Goal: Task Accomplishment & Management: Use online tool/utility

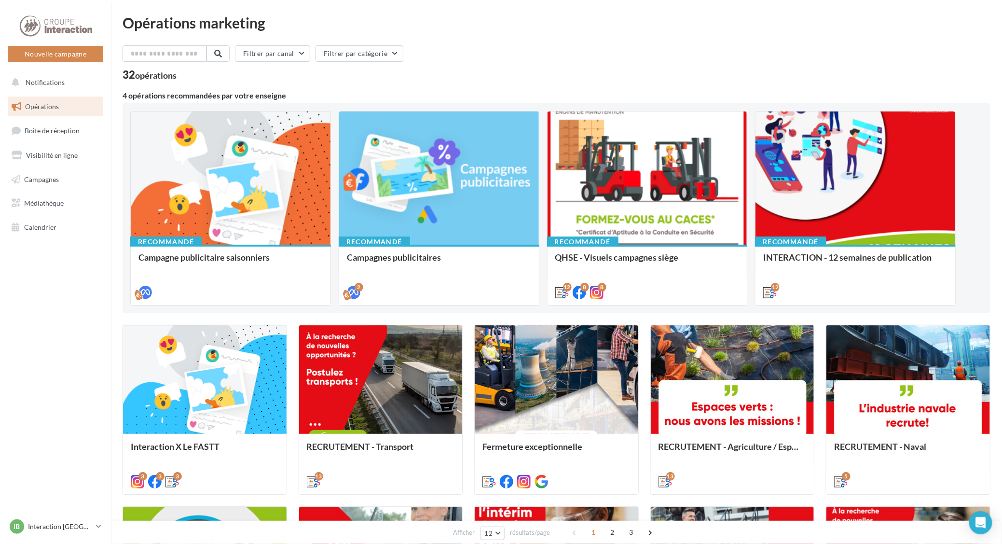
click at [52, 109] on span "Opérations" at bounding box center [42, 106] width 34 height 8
click at [39, 228] on span "Calendrier" at bounding box center [40, 227] width 32 height 8
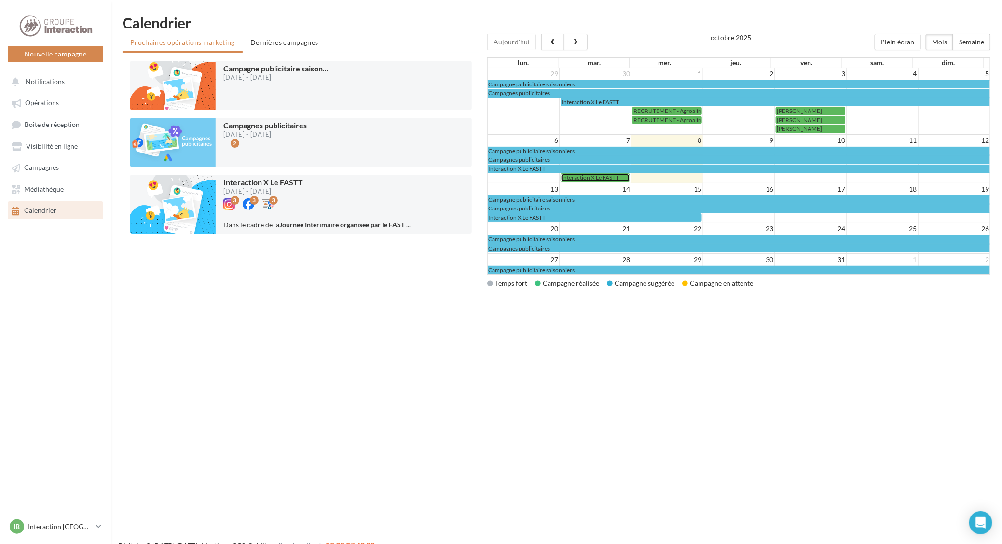
click at [602, 179] on span "Interaction X Le FASTT" at bounding box center [590, 177] width 57 height 7
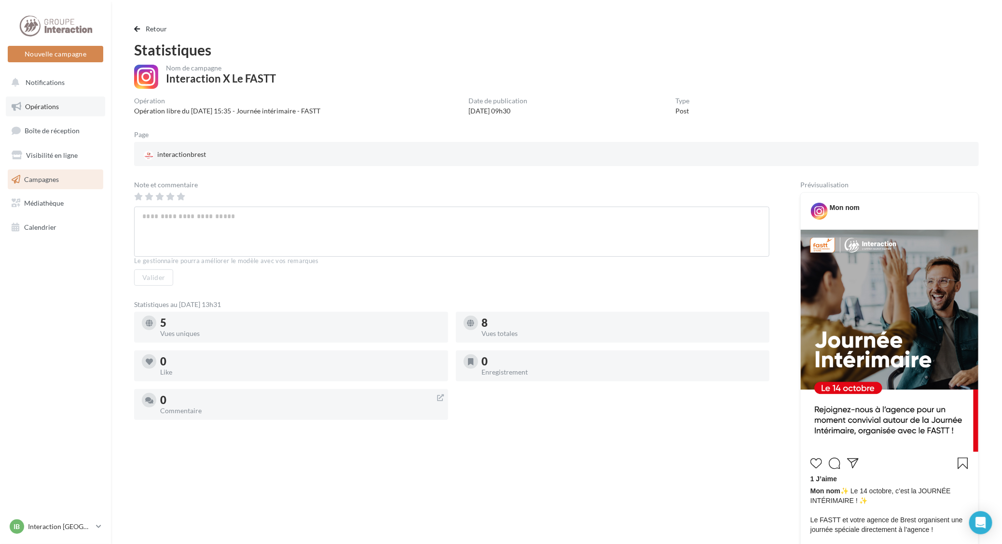
click at [51, 106] on span "Opérations" at bounding box center [42, 106] width 34 height 8
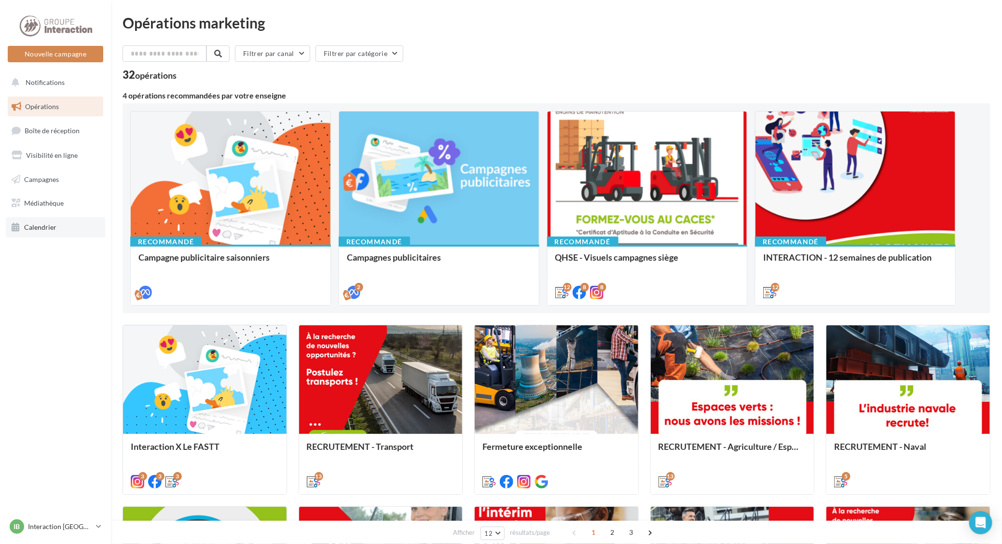
click at [51, 232] on link "Calendrier" at bounding box center [55, 227] width 99 height 20
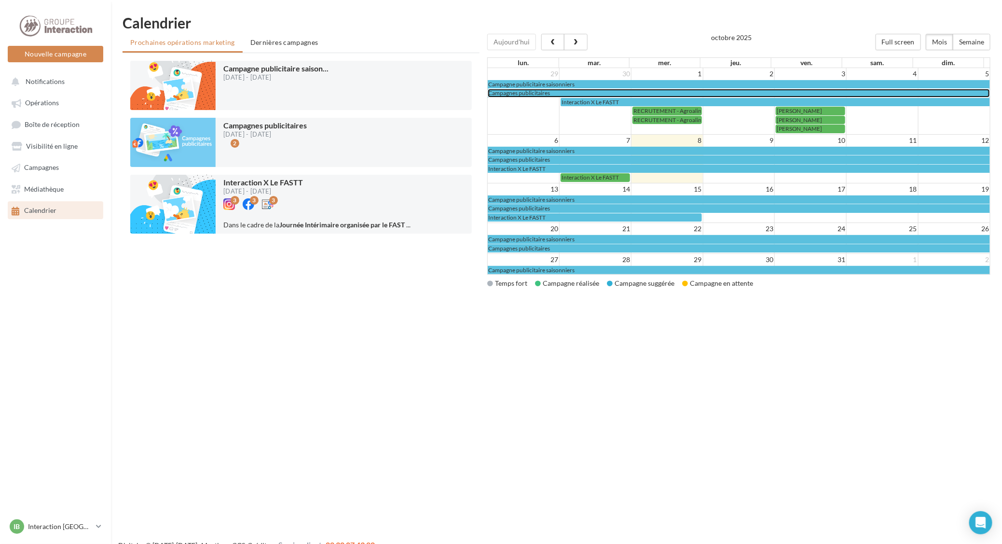
click at [593, 93] on div "Campagnes publicitaires" at bounding box center [738, 92] width 501 height 7
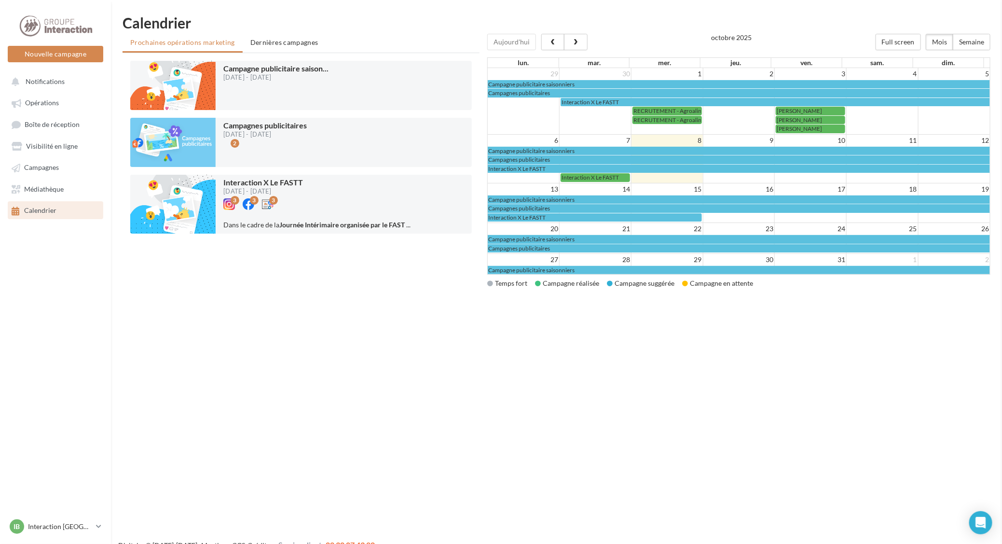
click at [667, 110] on span "RECRUTEMENT - Agroalimentaire" at bounding box center [676, 110] width 87 height 7
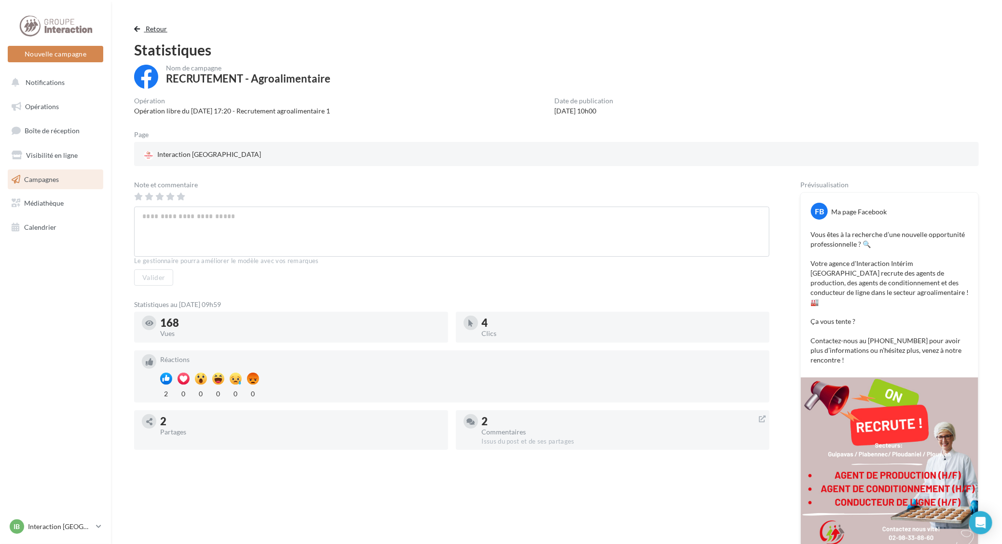
click at [142, 34] on button "Retour" at bounding box center [152, 29] width 37 height 12
click at [160, 30] on span "Retour" at bounding box center [157, 29] width 22 height 8
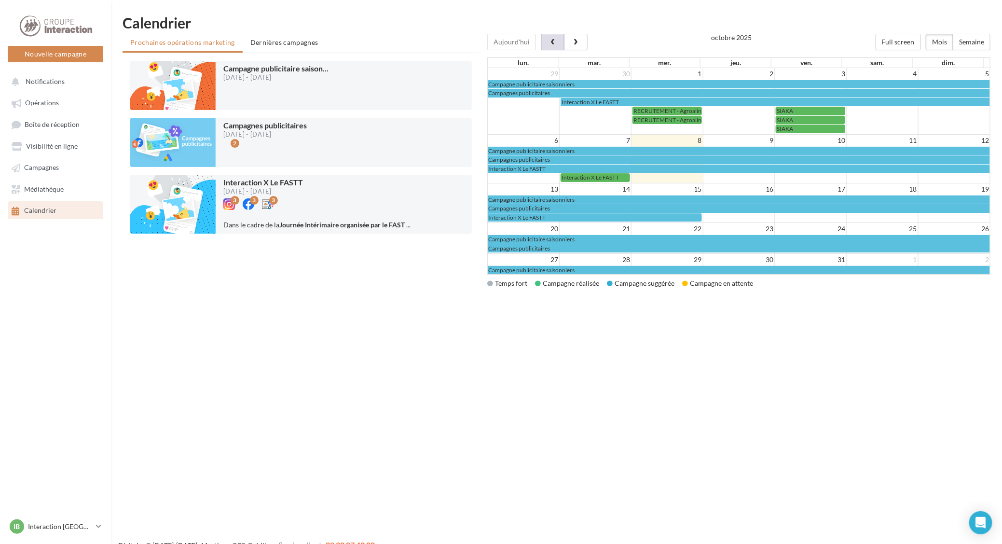
click at [551, 42] on span "button" at bounding box center [553, 42] width 8 height 7
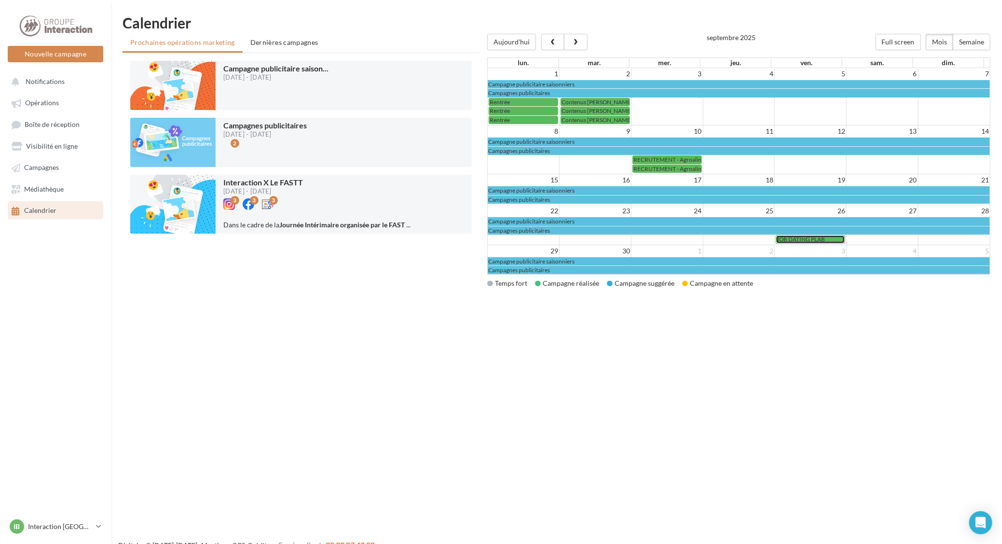
click at [802, 243] on span "JOB DATING PLAB" at bounding box center [801, 238] width 48 height 7
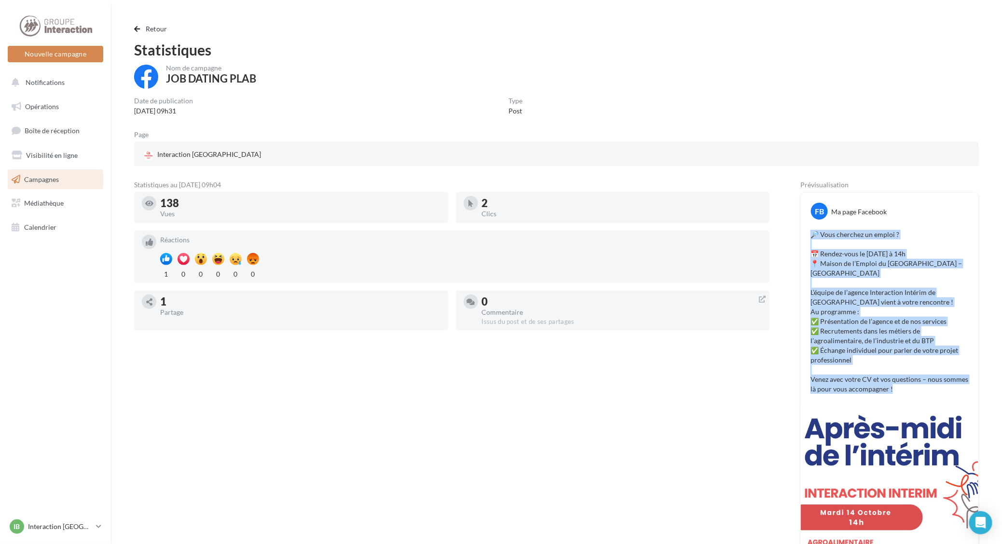
drag, startPoint x: 813, startPoint y: 233, endPoint x: 929, endPoint y: 380, distance: 187.5
click at [929, 380] on p "🔎 Vous cherchez un emploi ? 📅 Rendez-vous le lundi 14 octobre à 14h 📍 Maison de…" at bounding box center [890, 312] width 158 height 164
drag, startPoint x: 929, startPoint y: 380, endPoint x: 899, endPoint y: 326, distance: 61.6
copy p "🔎 Vous cherchez un emploi ? 📅 Rendez-vous le lundi 14 octobre à 14h 📍 Maison de…"
click at [49, 104] on span "Opérations" at bounding box center [42, 106] width 34 height 8
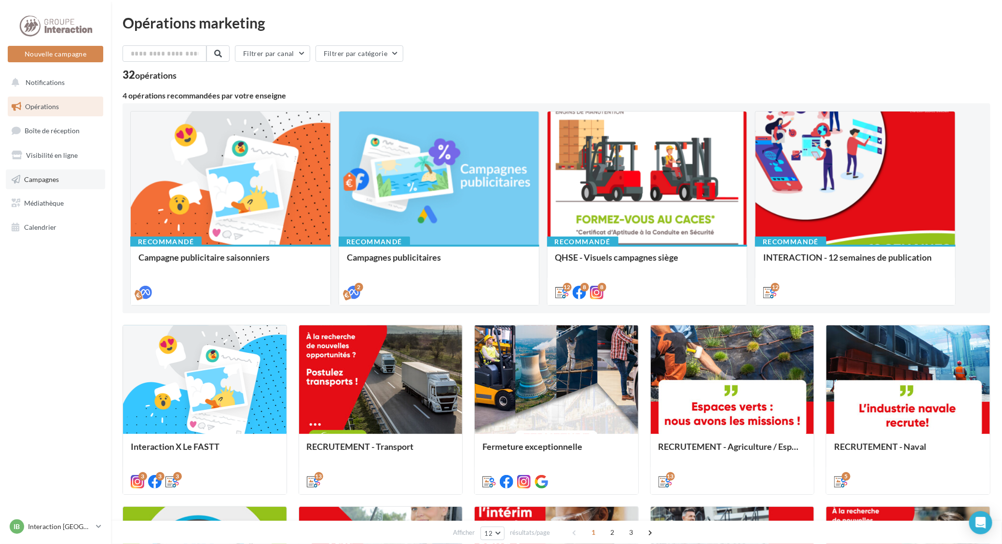
click at [42, 182] on span "Campagnes" at bounding box center [41, 179] width 35 height 8
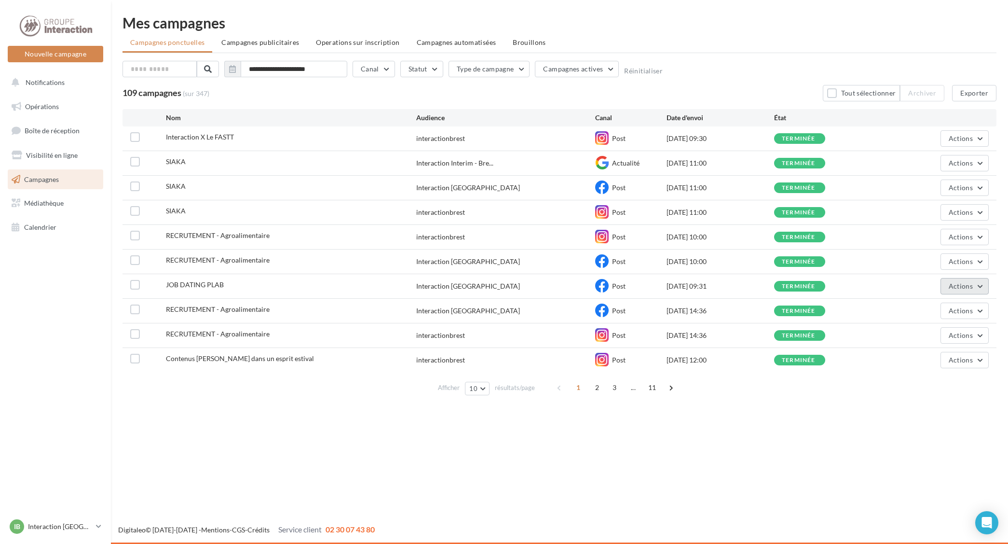
click at [981, 288] on button "Actions" at bounding box center [965, 286] width 48 height 16
click at [935, 361] on button "Dupliquer" at bounding box center [941, 358] width 96 height 25
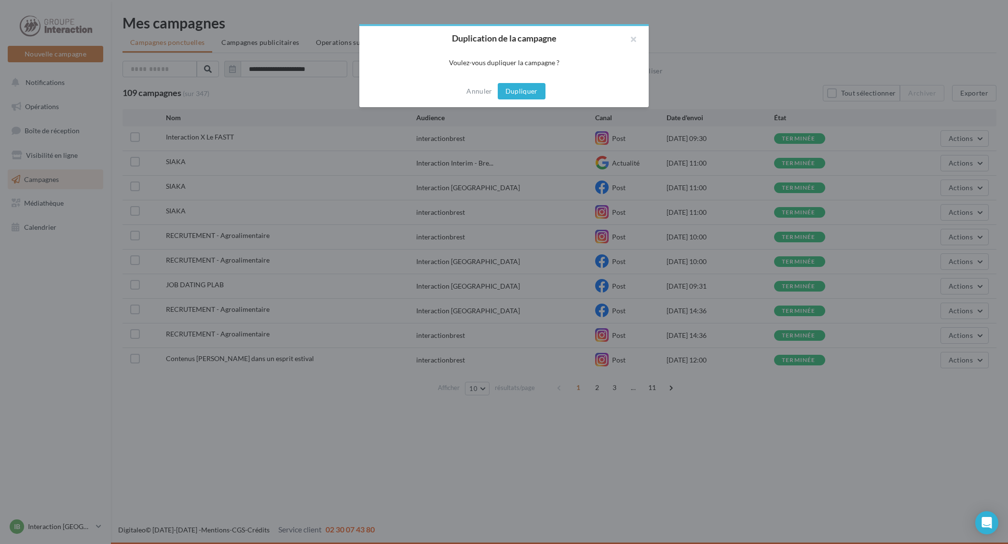
click at [523, 83] on button "Dupliquer" at bounding box center [522, 91] width 48 height 16
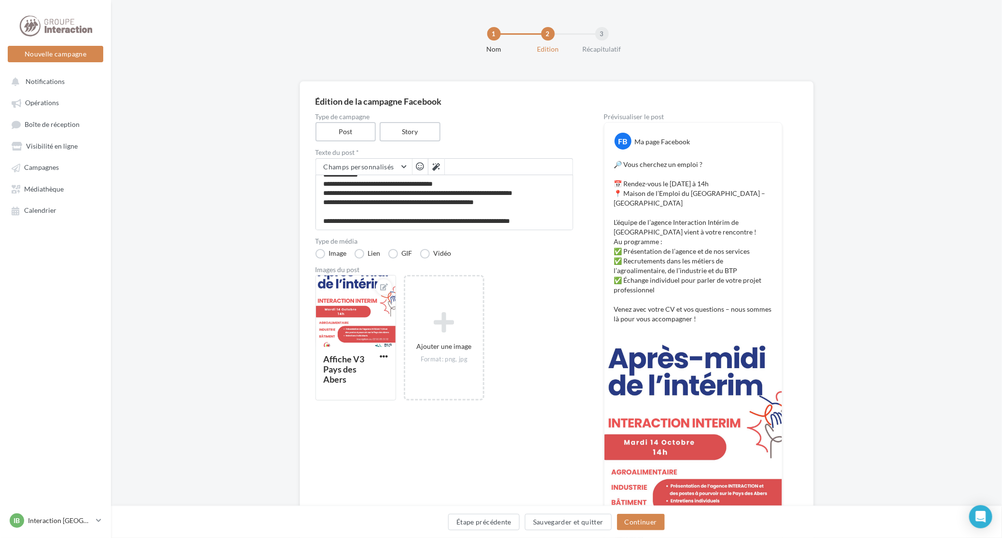
scroll to position [104, 0]
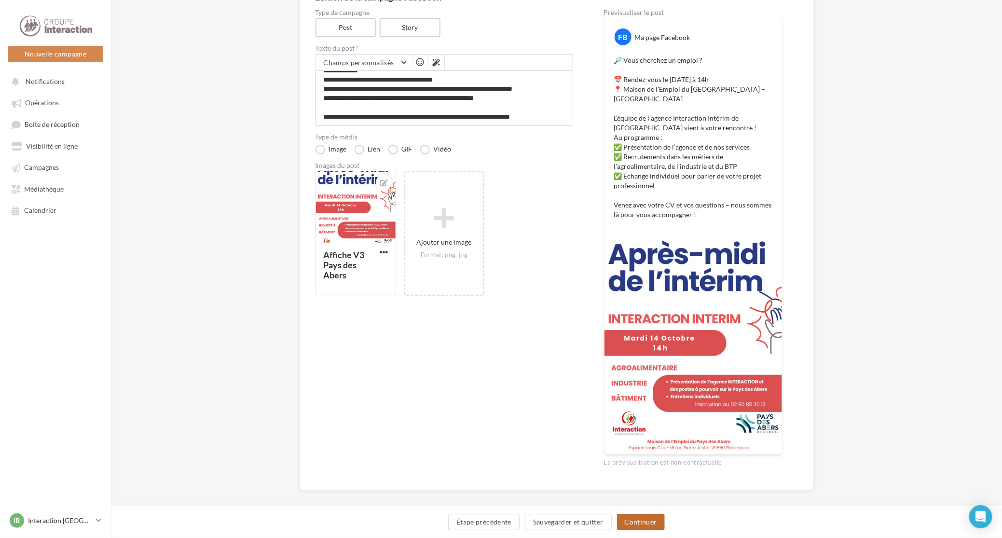
click at [639, 527] on button "Continuer" at bounding box center [641, 522] width 48 height 16
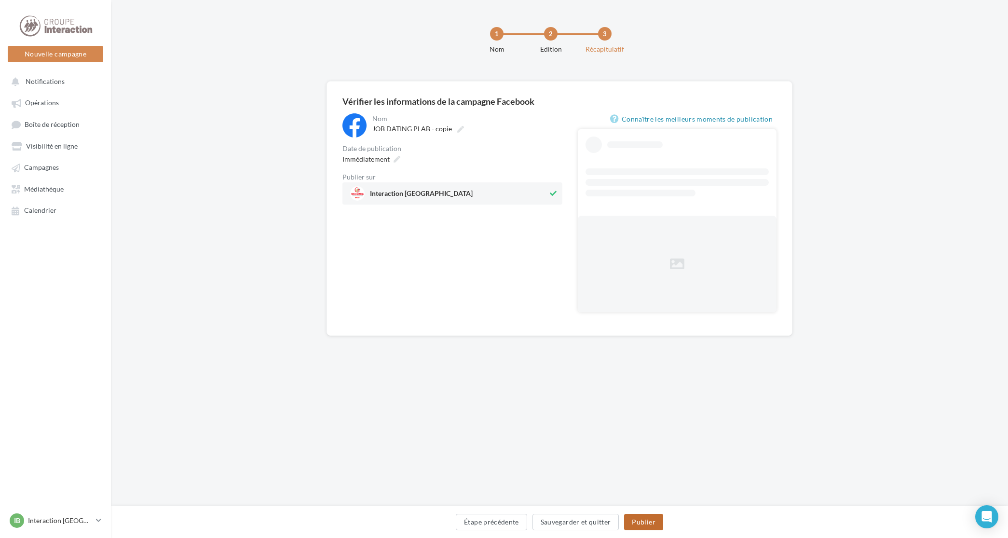
click at [642, 521] on button "Publier" at bounding box center [643, 522] width 39 height 16
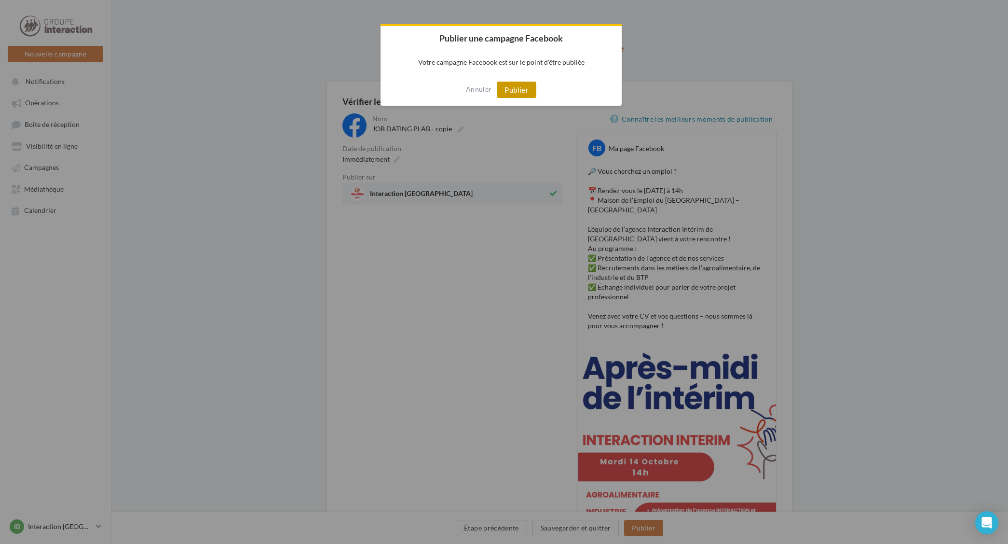
click at [510, 84] on button "Publier" at bounding box center [517, 90] width 40 height 16
